Goal: Communication & Community: Share content

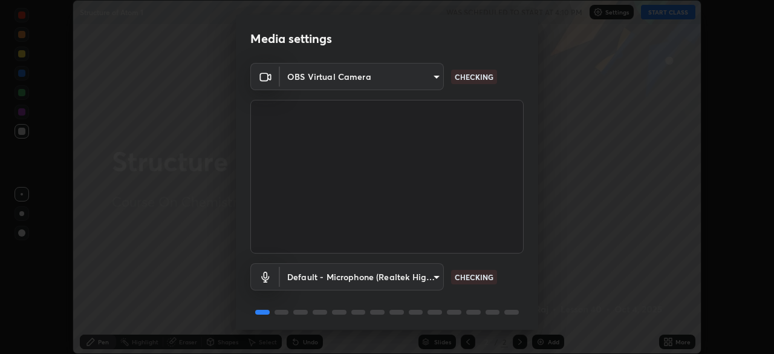
scroll to position [43, 0]
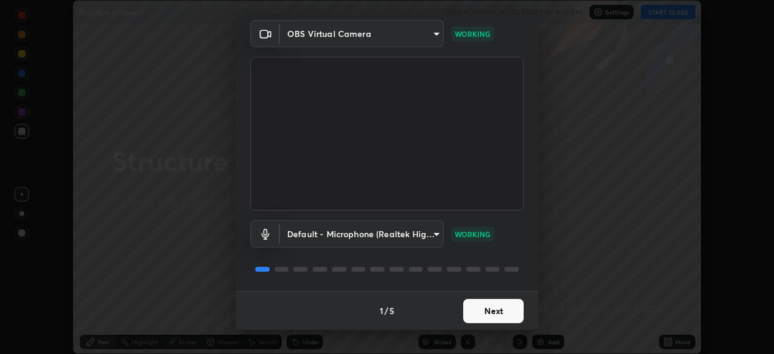
click at [475, 313] on button "Next" at bounding box center [493, 311] width 60 height 24
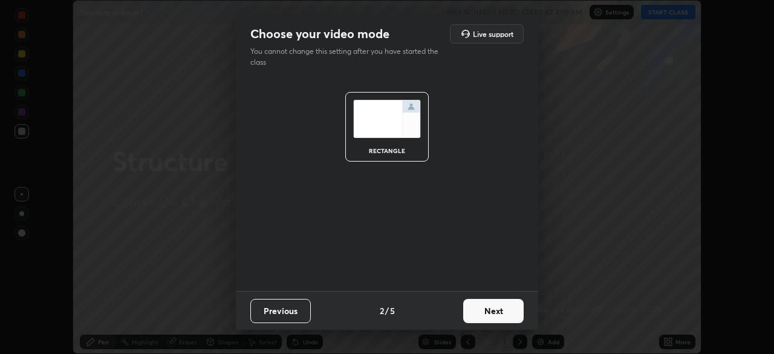
scroll to position [0, 0]
click at [479, 316] on button "Next" at bounding box center [493, 311] width 60 height 24
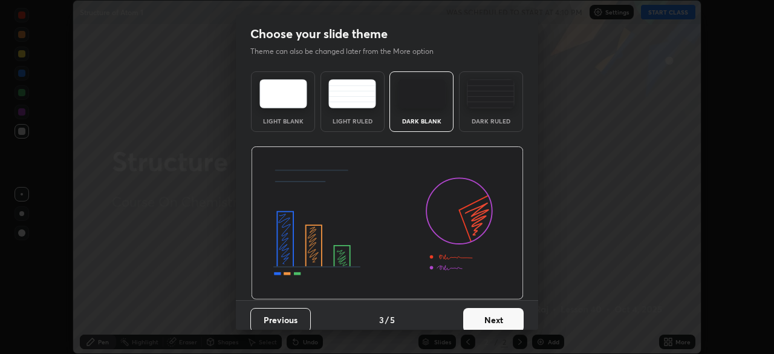
click at [481, 318] on button "Next" at bounding box center [493, 320] width 60 height 24
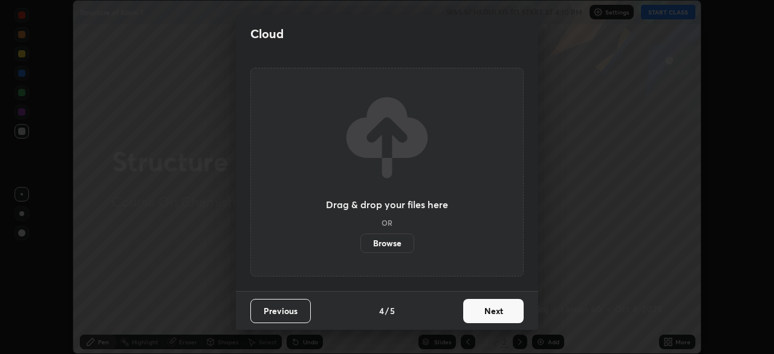
click at [483, 310] on button "Next" at bounding box center [493, 311] width 60 height 24
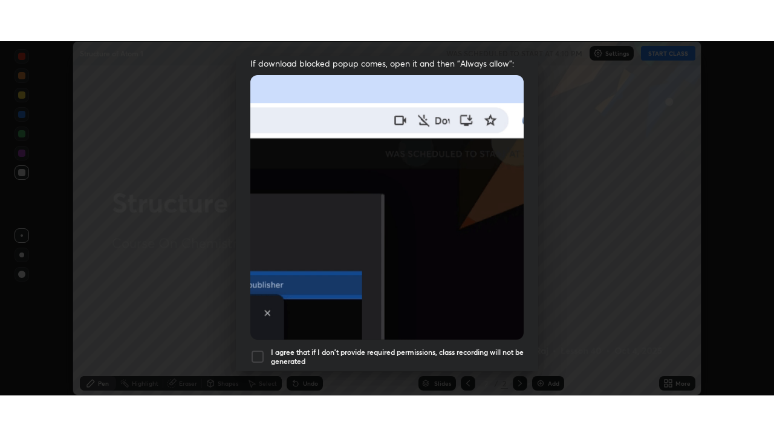
scroll to position [290, 0]
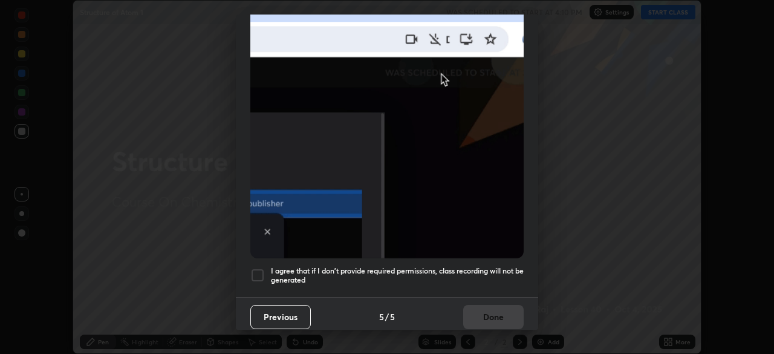
click at [256, 273] on div at bounding box center [257, 275] width 15 height 15
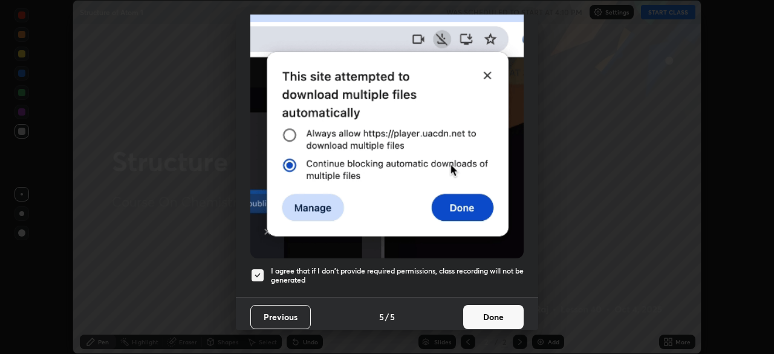
click at [477, 316] on button "Done" at bounding box center [493, 317] width 60 height 24
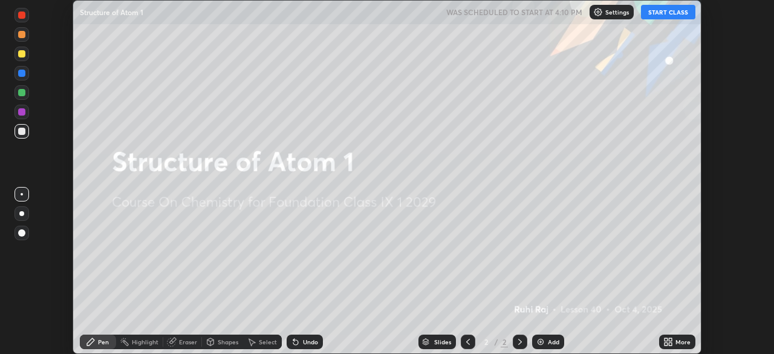
click at [672, 12] on button "START CLASS" at bounding box center [668, 12] width 54 height 15
click at [670, 339] on icon at bounding box center [670, 339] width 3 height 3
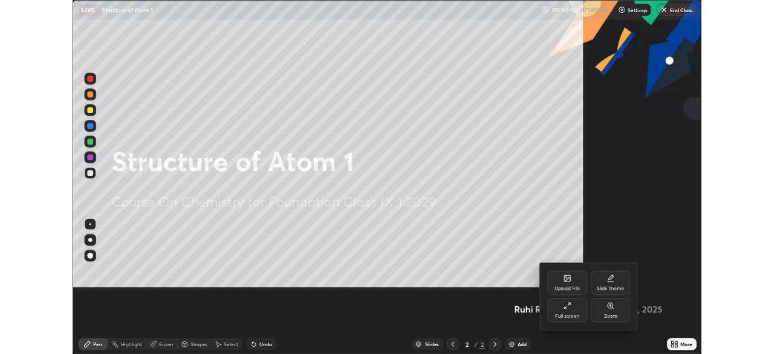
scroll to position [436, 774]
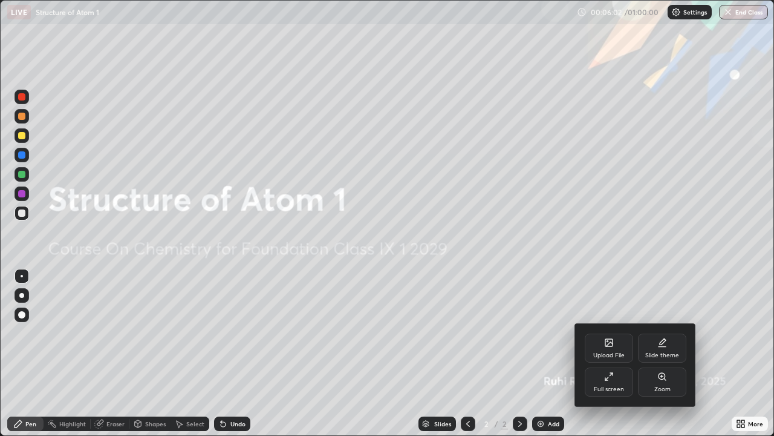
click at [606, 352] on div "Upload File" at bounding box center [608, 355] width 31 height 6
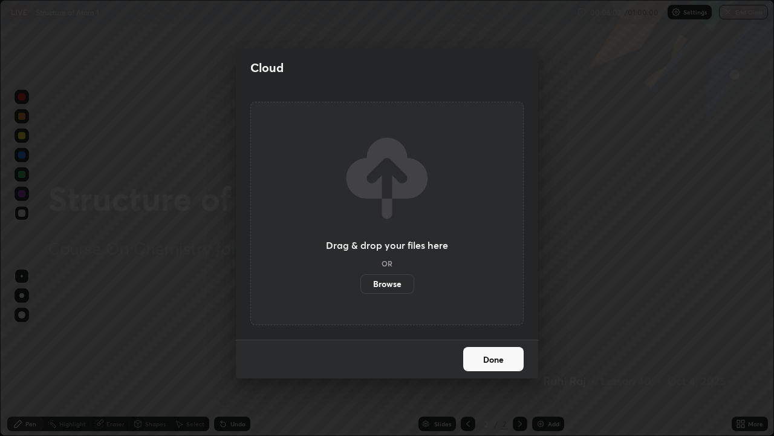
click at [394, 290] on label "Browse" at bounding box center [388, 283] width 54 height 19
click at [361, 290] on input "Browse" at bounding box center [361, 283] width 0 height 19
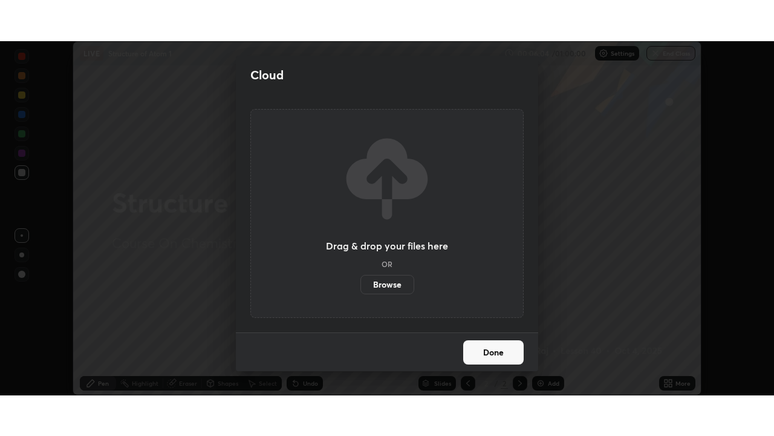
scroll to position [60140, 59720]
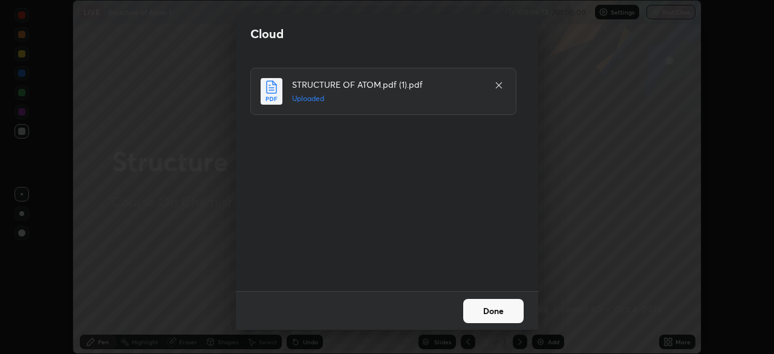
click at [492, 312] on button "Done" at bounding box center [493, 311] width 60 height 24
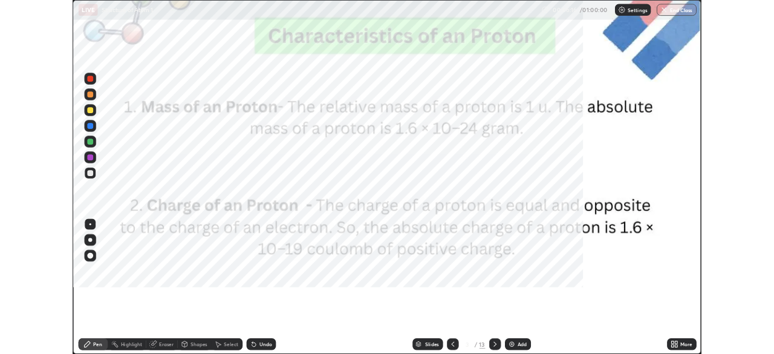
scroll to position [436, 774]
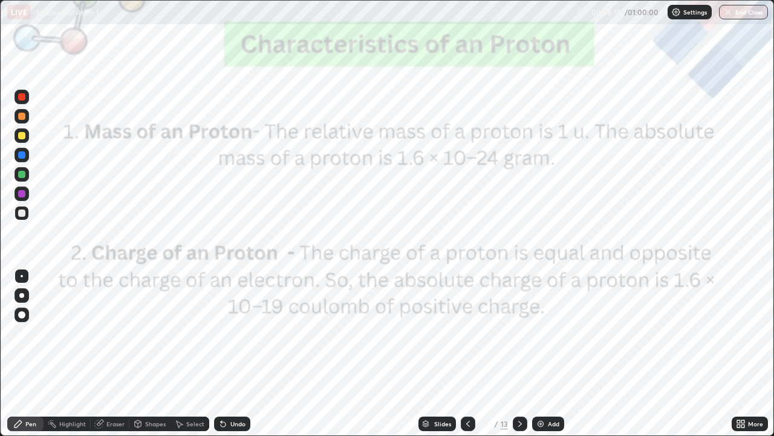
click at [518, 353] on icon at bounding box center [520, 424] width 10 height 10
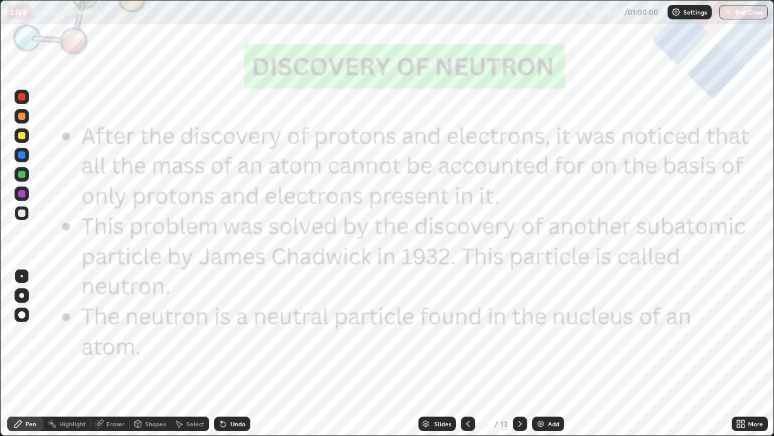
click at [519, 353] on icon at bounding box center [520, 424] width 10 height 10
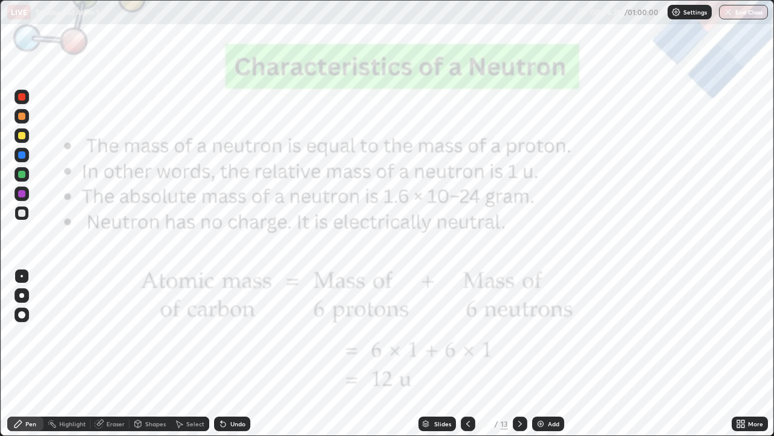
click at [520, 353] on icon at bounding box center [520, 424] width 10 height 10
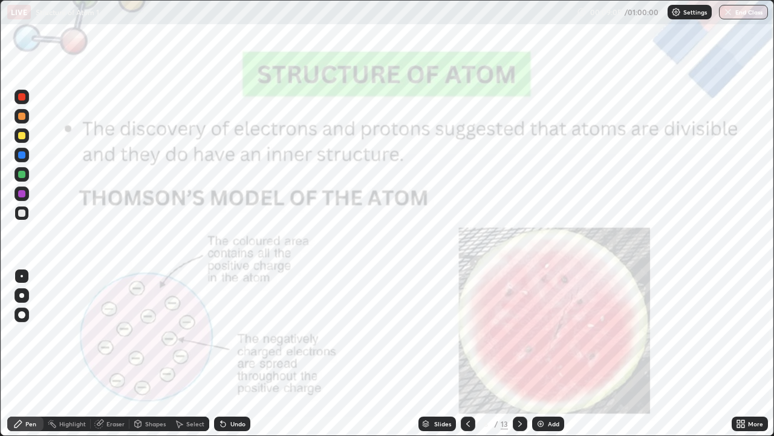
click at [466, 353] on icon at bounding box center [468, 424] width 10 height 10
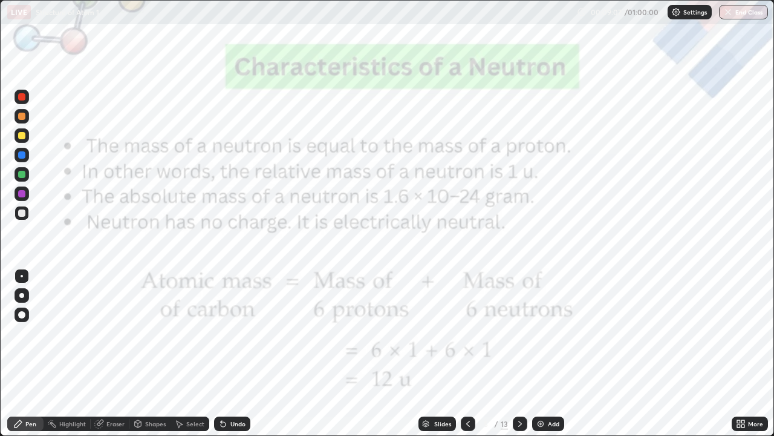
click at [465, 353] on icon at bounding box center [468, 424] width 10 height 10
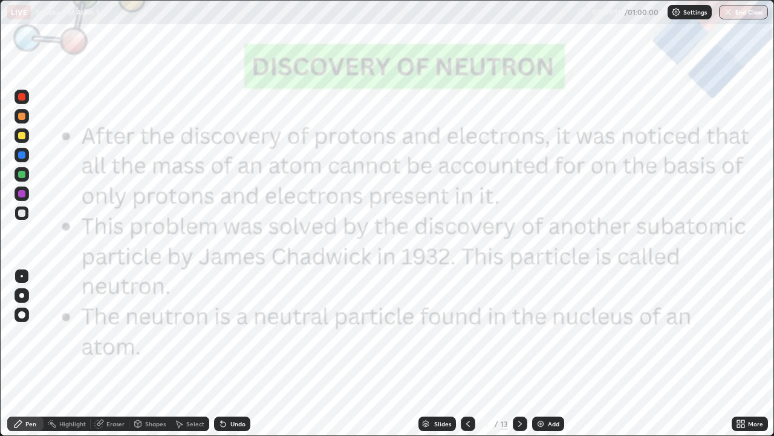
click at [19, 95] on div at bounding box center [21, 96] width 7 height 7
click at [517, 353] on icon at bounding box center [520, 424] width 10 height 10
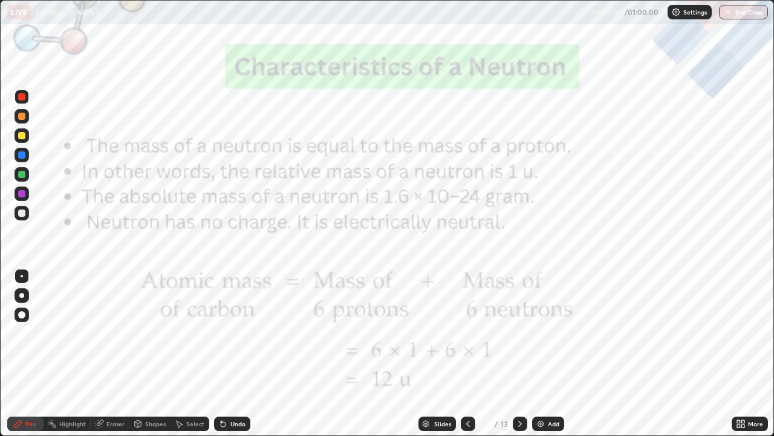
click at [464, 353] on div at bounding box center [468, 423] width 15 height 24
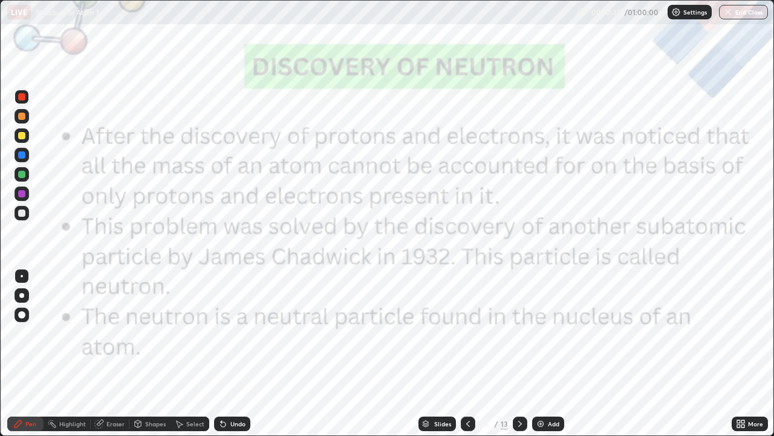
click at [517, 353] on icon at bounding box center [520, 424] width 10 height 10
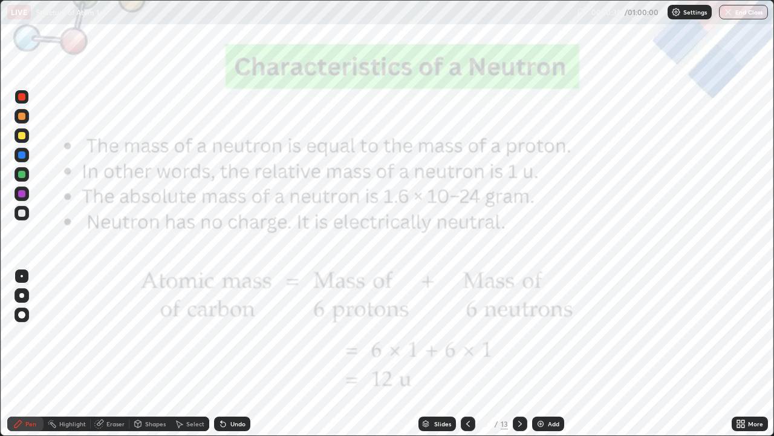
click at [518, 353] on icon at bounding box center [520, 424] width 10 height 10
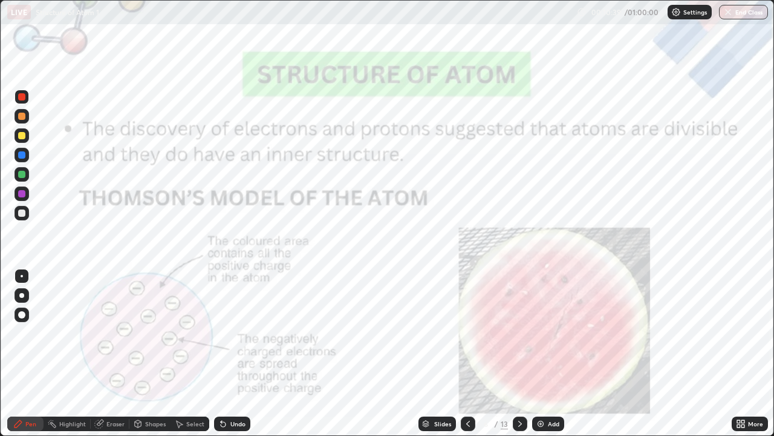
click at [518, 353] on icon at bounding box center [520, 423] width 4 height 6
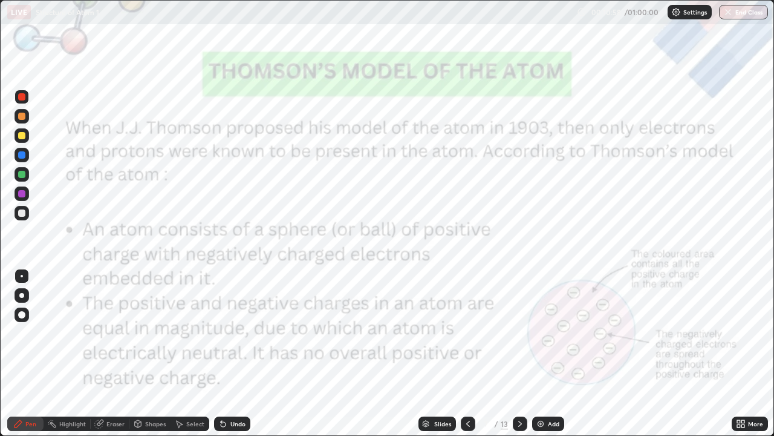
click at [465, 353] on icon at bounding box center [468, 424] width 10 height 10
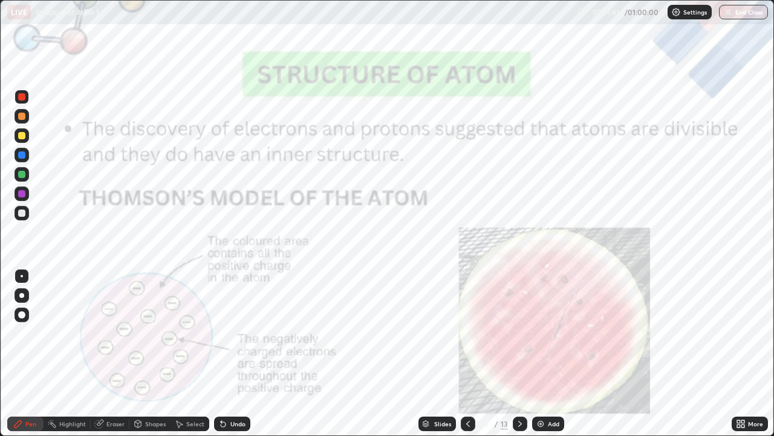
click at [517, 353] on icon at bounding box center [520, 424] width 10 height 10
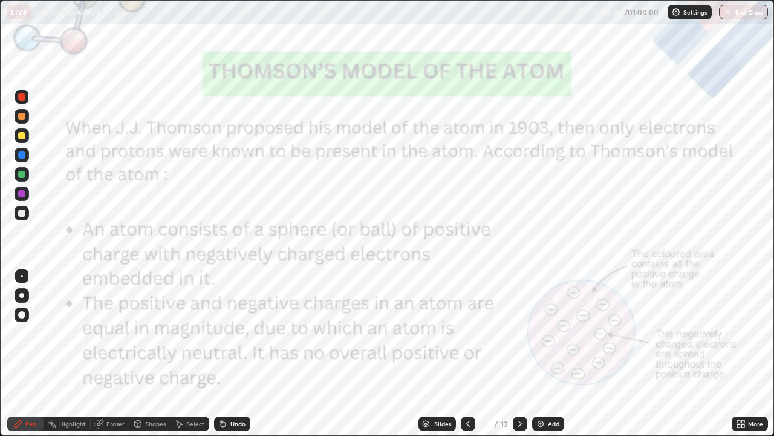
click at [469, 353] on icon at bounding box center [468, 424] width 10 height 10
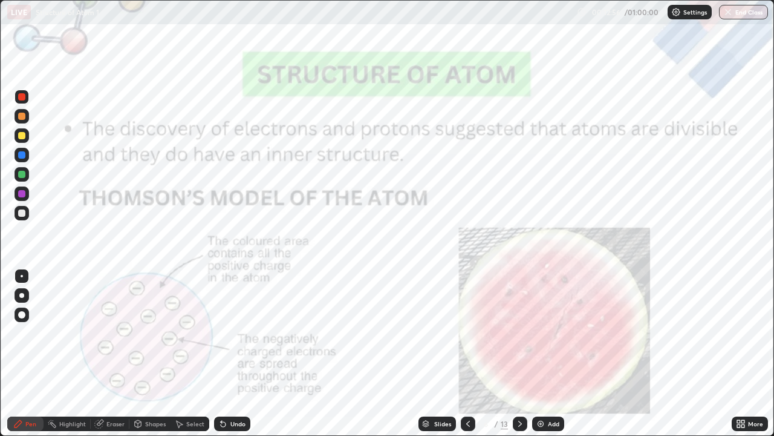
click at [465, 353] on icon at bounding box center [468, 424] width 10 height 10
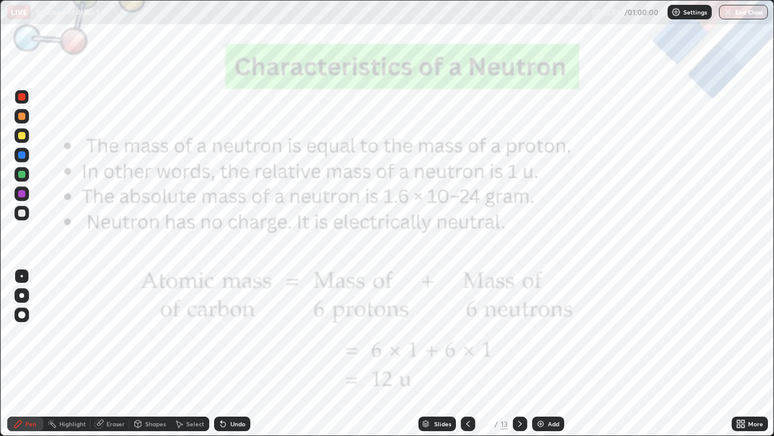
click at [465, 353] on icon at bounding box center [468, 424] width 10 height 10
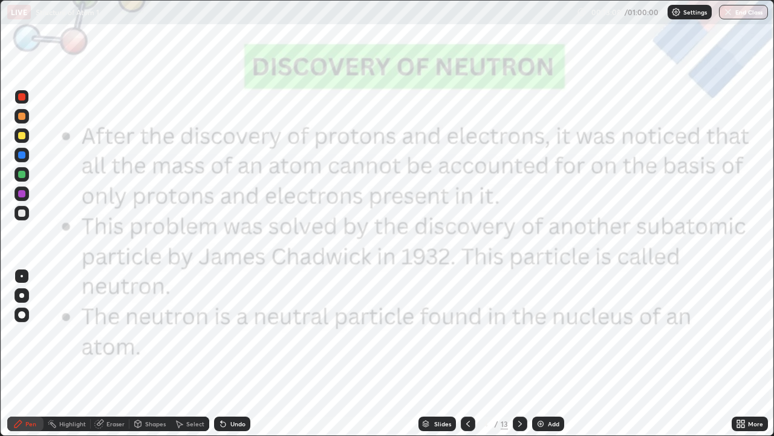
click at [519, 353] on icon at bounding box center [520, 424] width 10 height 10
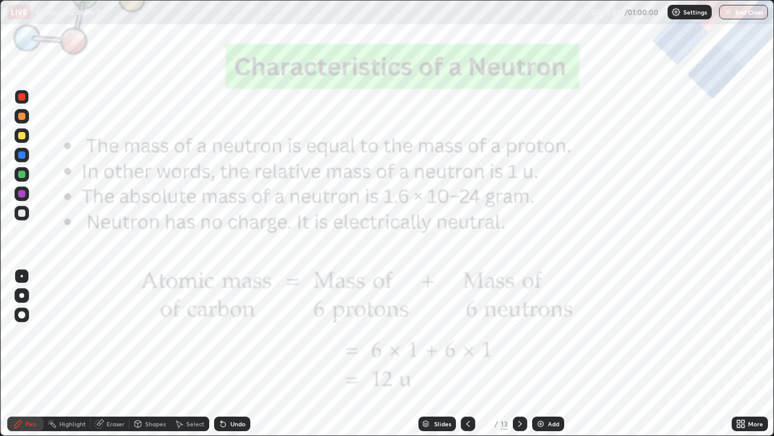
click at [520, 353] on icon at bounding box center [520, 424] width 10 height 10
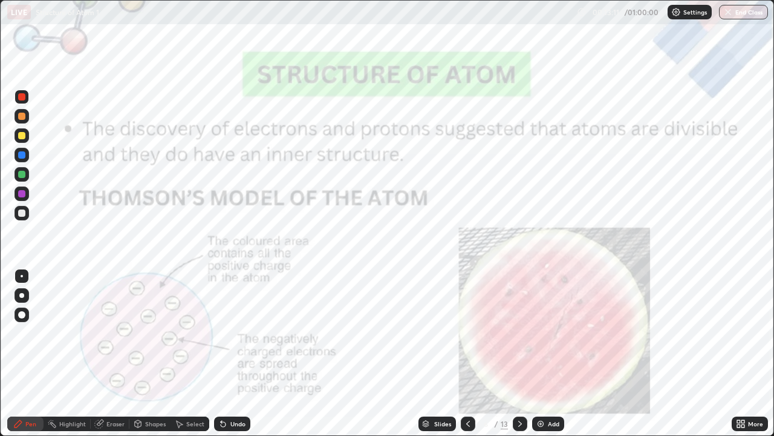
click at [513, 353] on div at bounding box center [520, 423] width 15 height 15
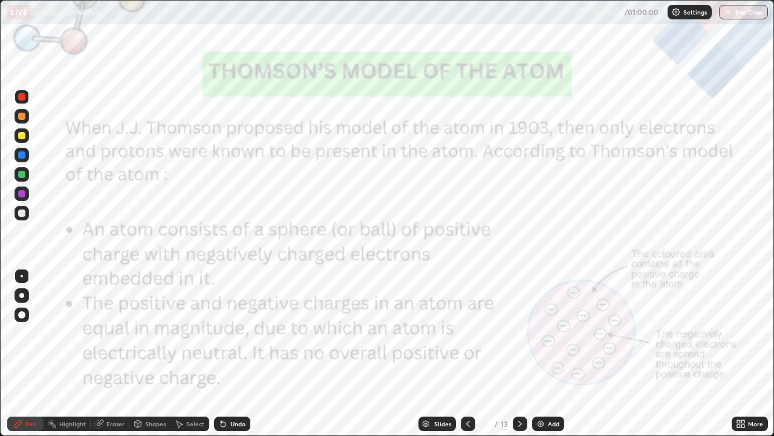
click at [546, 353] on div "Add" at bounding box center [548, 423] width 32 height 15
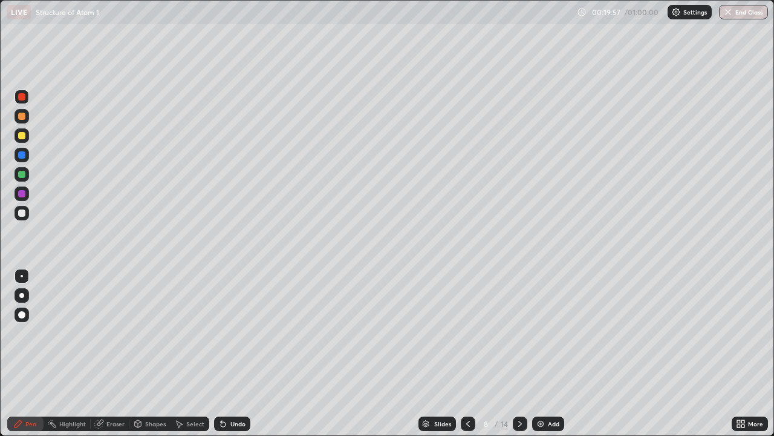
click at [22, 212] on div at bounding box center [21, 212] width 7 height 7
click at [518, 353] on icon at bounding box center [520, 424] width 10 height 10
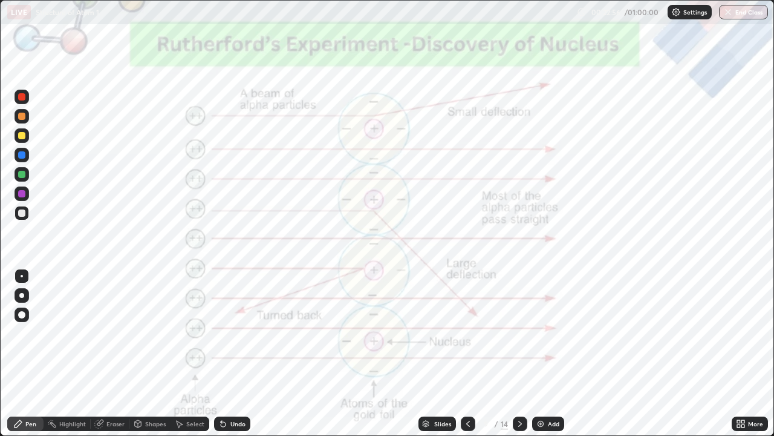
click at [22, 95] on div at bounding box center [21, 96] width 7 height 7
click at [518, 353] on div at bounding box center [520, 423] width 15 height 15
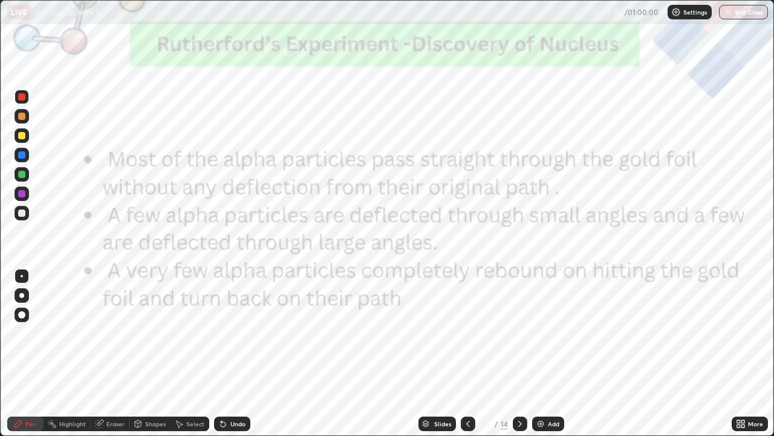
click at [461, 353] on div at bounding box center [468, 423] width 15 height 15
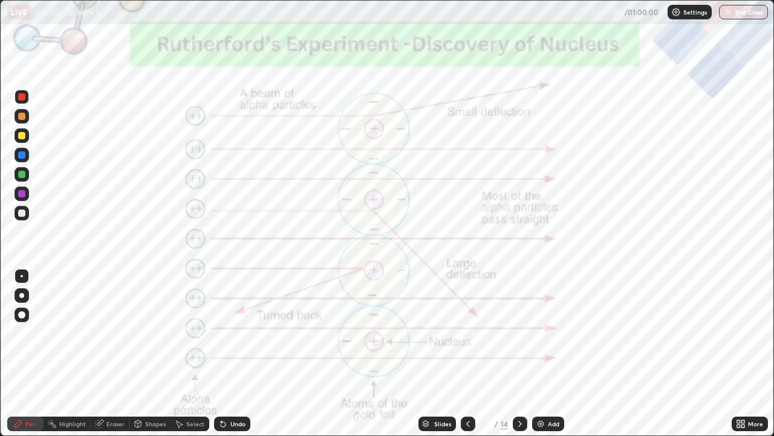
click at [518, 353] on icon at bounding box center [520, 424] width 10 height 10
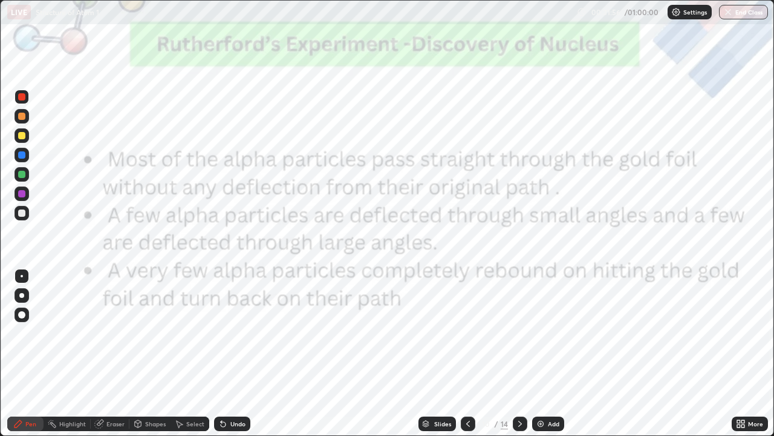
click at [466, 353] on icon at bounding box center [468, 424] width 10 height 10
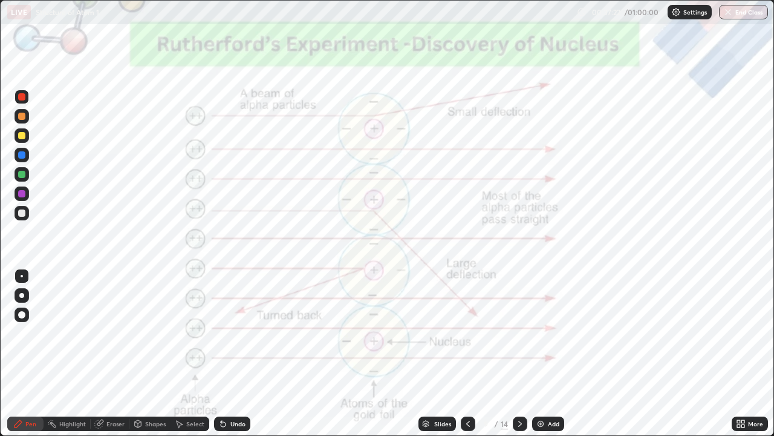
click at [515, 353] on icon at bounding box center [520, 424] width 10 height 10
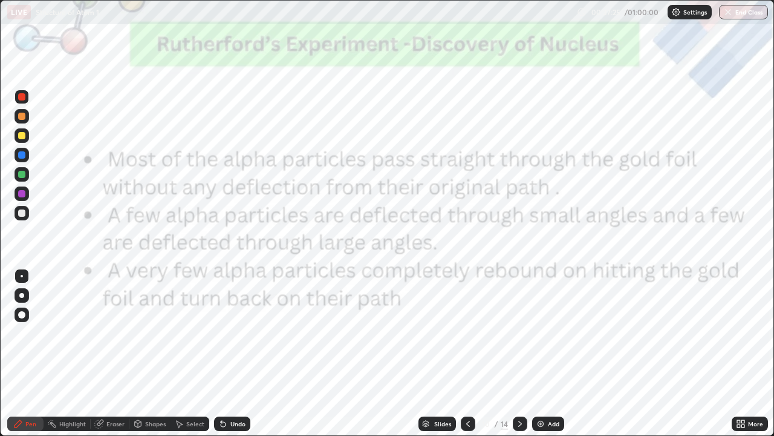
click at [548, 353] on div "Add" at bounding box center [553, 423] width 11 height 6
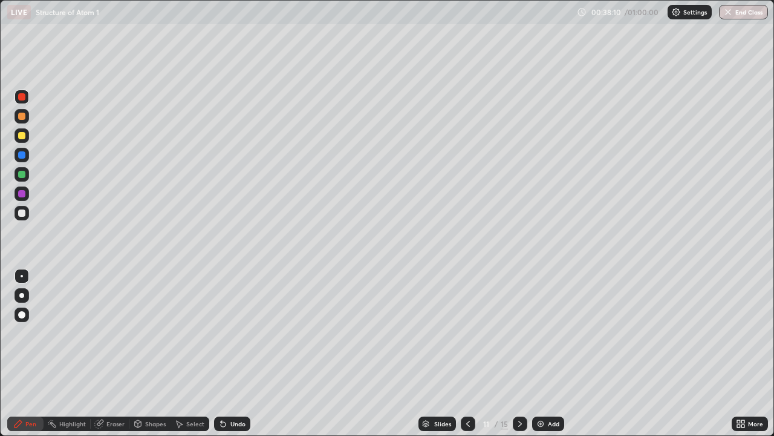
click at [517, 353] on icon at bounding box center [520, 424] width 10 height 10
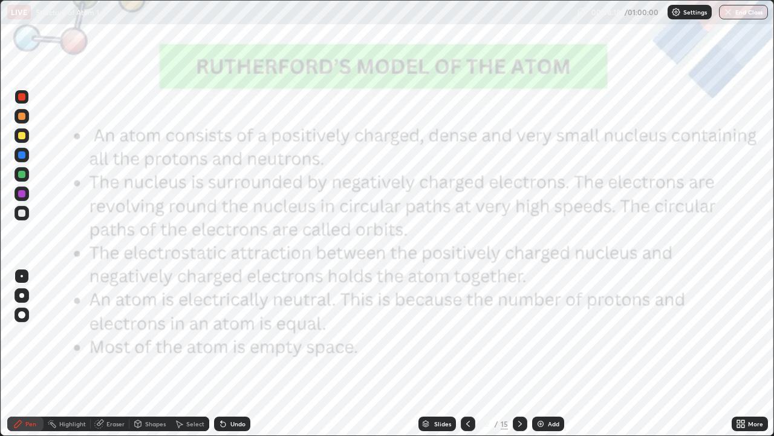
click at [468, 353] on icon at bounding box center [468, 423] width 4 height 6
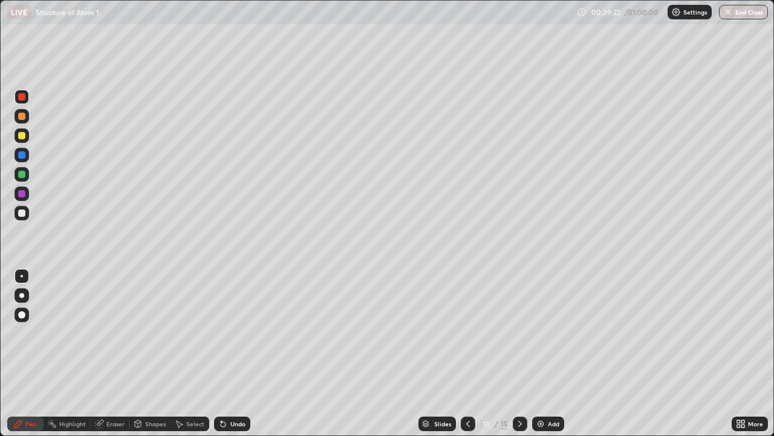
click at [515, 353] on icon at bounding box center [520, 424] width 10 height 10
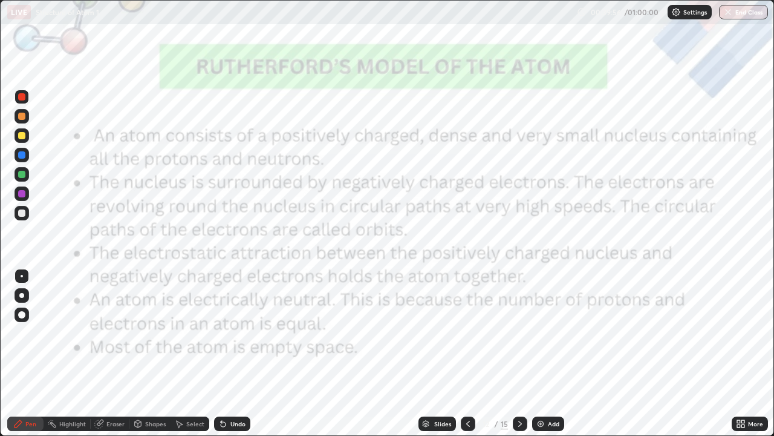
click at [466, 353] on icon at bounding box center [468, 424] width 10 height 10
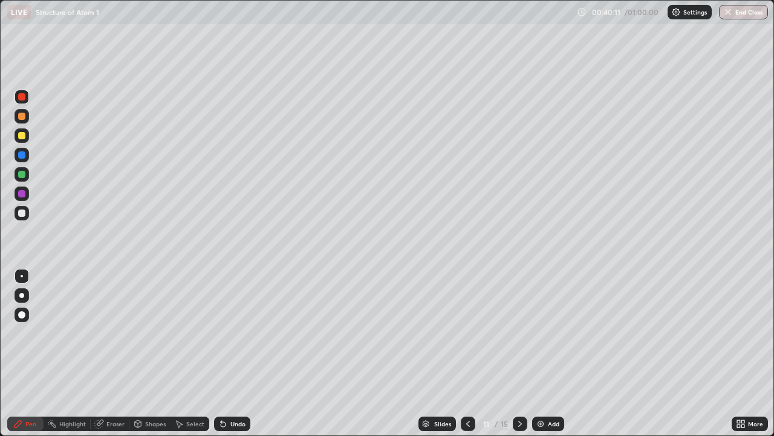
click at [465, 353] on icon at bounding box center [468, 424] width 10 height 10
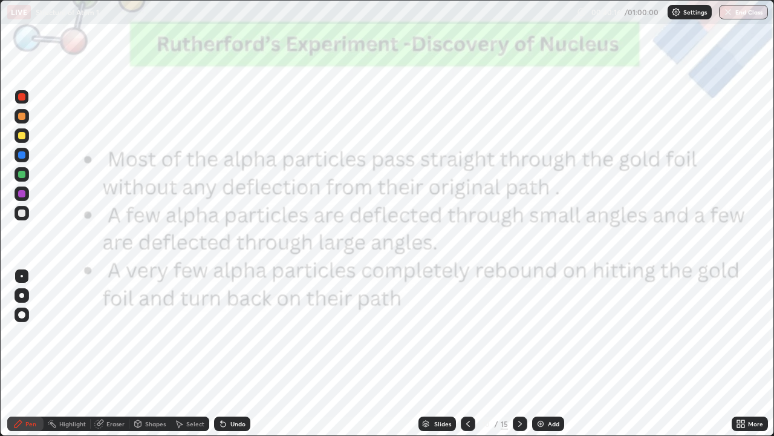
click at [511, 353] on div "10 / 15" at bounding box center [494, 423] width 67 height 24
click at [517, 353] on icon at bounding box center [520, 424] width 10 height 10
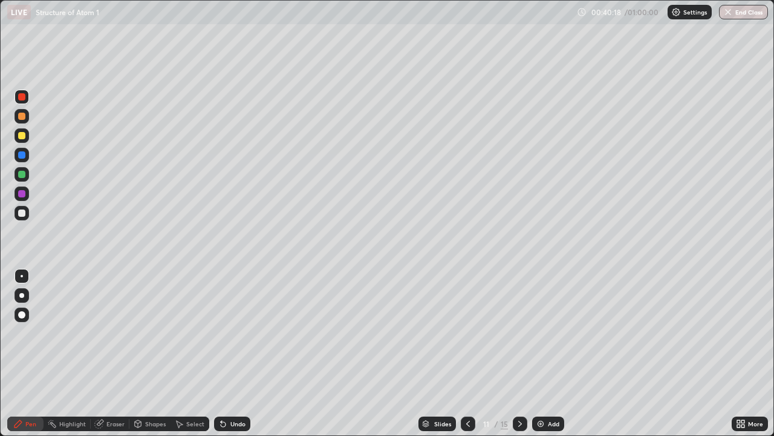
click at [515, 353] on icon at bounding box center [520, 424] width 10 height 10
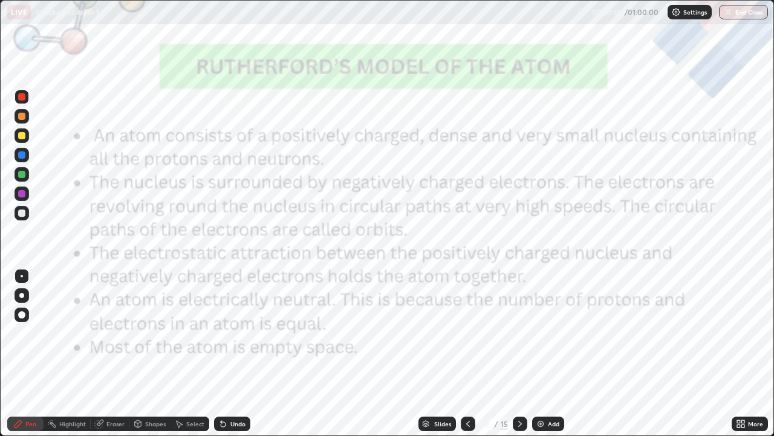
click at [519, 353] on icon at bounding box center [520, 424] width 10 height 10
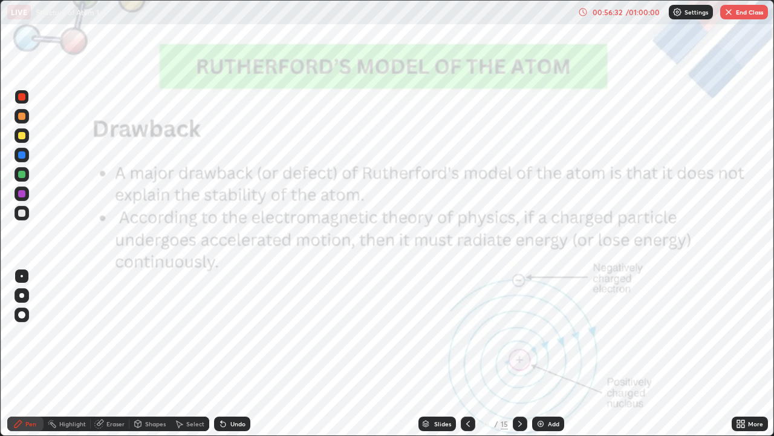
click at [753, 16] on button "End Class" at bounding box center [744, 12] width 48 height 15
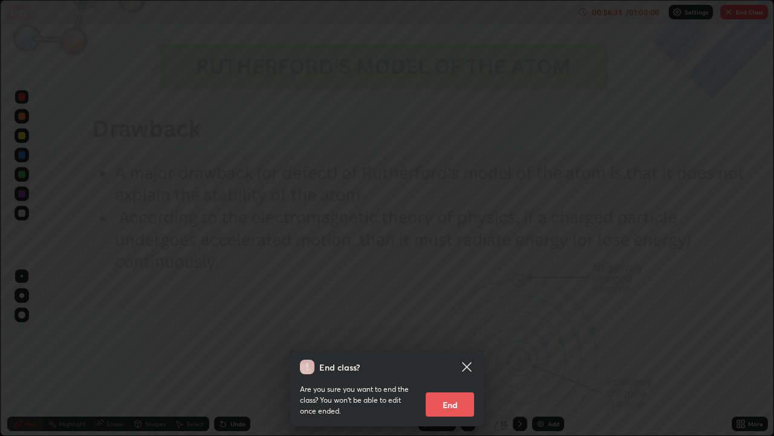
click at [451, 353] on button "End" at bounding box center [450, 404] width 48 height 24
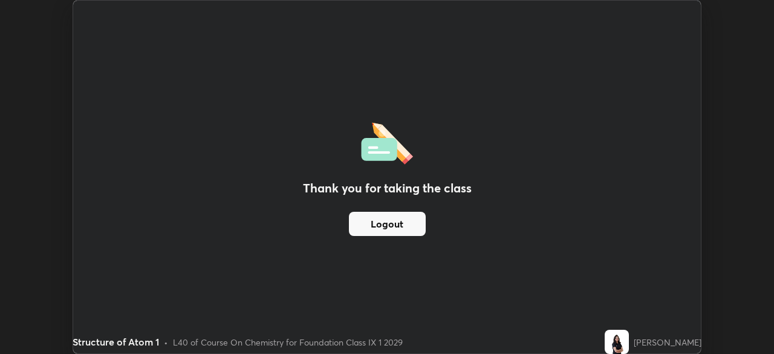
scroll to position [60140, 59720]
click at [407, 226] on button "Logout" at bounding box center [387, 224] width 77 height 24
click at [394, 223] on button "Logout" at bounding box center [387, 224] width 77 height 24
click at [398, 220] on button "Logout" at bounding box center [387, 224] width 77 height 24
